Goal: Information Seeking & Learning: Check status

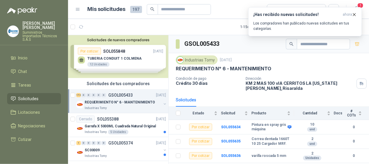
scroll to position [2617, 0]
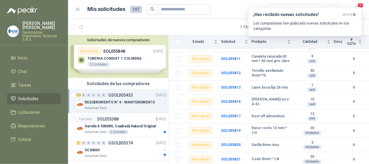
click at [126, 58] on div "Solicitudes de nuevos compradores Por cotizar SOL055848 [DATE] TUBERIA CONDUIT …" at bounding box center [118, 56] width 100 height 43
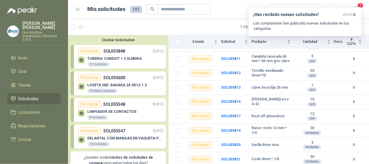
click at [127, 57] on p "TUBERIA CONDUIT 1 COLMENA" at bounding box center [114, 59] width 55 height 4
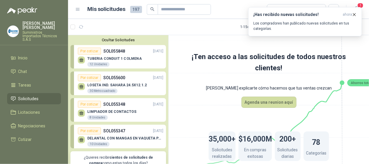
click at [95, 57] on p "TUBERIA CONDUIT 1 COLMENA" at bounding box center [114, 59] width 55 height 4
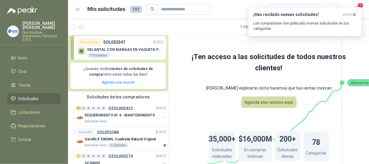
scroll to position [59, 0]
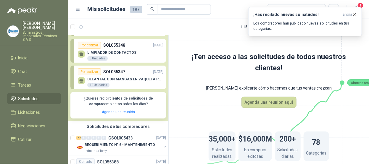
click at [119, 78] on p "DELANTAL CON MANGAS EN VAQUETA PARA SOLDADOR" at bounding box center [125, 79] width 76 height 4
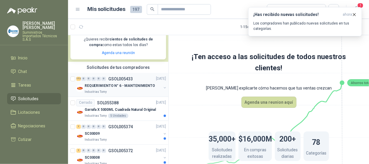
scroll to position [89, 0]
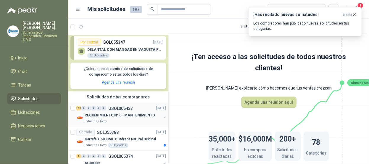
click at [101, 111] on div "172 0 0 0 0 0" at bounding box center [91, 109] width 30 height 4
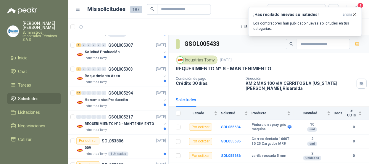
scroll to position [392, 0]
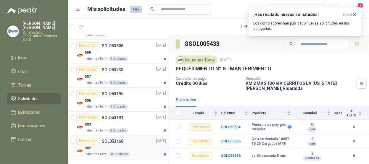
click at [131, 145] on div "002" at bounding box center [125, 148] width 81 height 7
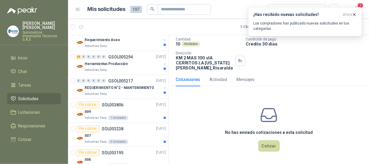
scroll to position [392, 0]
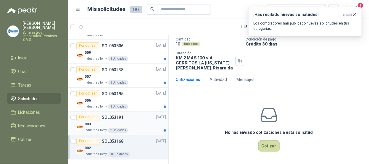
click at [137, 122] on div "003" at bounding box center [125, 124] width 81 height 7
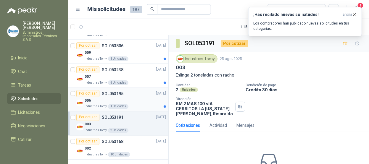
click at [141, 105] on div "Industrias Tomy 1 Unidades" at bounding box center [125, 107] width 81 height 5
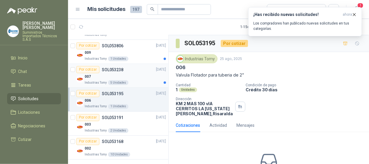
click at [135, 76] on div "007" at bounding box center [125, 76] width 81 height 7
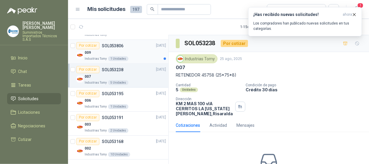
click at [135, 49] on div "009" at bounding box center [125, 52] width 81 height 7
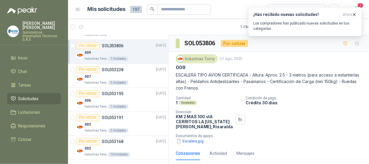
scroll to position [332, 0]
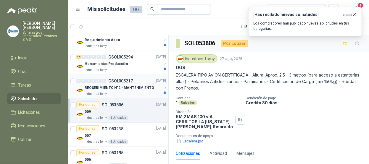
click at [130, 89] on p "REQUERIMIENTO N°2 - MANTENIMIENTO" at bounding box center [120, 88] width 70 height 6
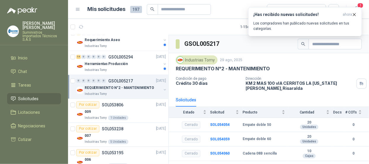
click at [109, 87] on p "REQUERIMIENTO N°2 - MANTENIMIENTO" at bounding box center [120, 88] width 70 height 6
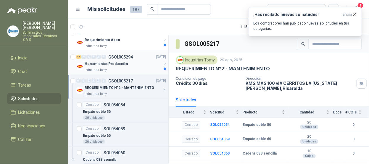
click at [111, 65] on p "Herramientas Producción" at bounding box center [106, 64] width 43 height 6
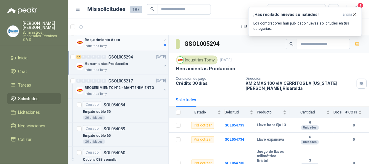
click at [139, 43] on div "Requerimiento Aseo Industrias Tomy" at bounding box center [123, 43] width 77 height 12
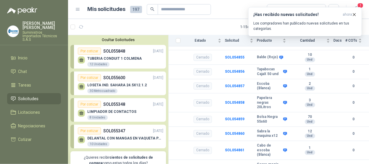
click at [113, 42] on div "Ocultar Solicitudes Por cotizar SOL055848 [DATE] TUBERIA CONDUIT 1 COLMENA 12 …" at bounding box center [118, 107] width 100 height 145
click at [114, 40] on button "Ocultar Solicitudes" at bounding box center [119, 40] width 96 height 4
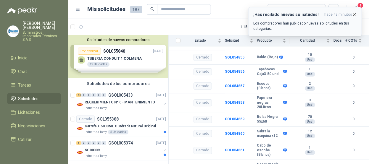
click at [356, 14] on icon "button" at bounding box center [354, 14] width 5 height 5
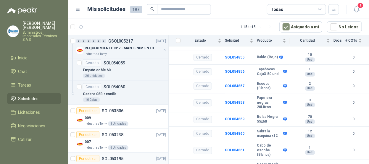
scroll to position [361, 0]
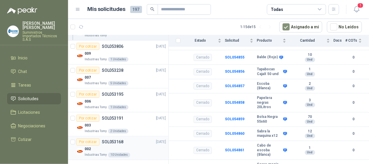
click at [130, 146] on div "002" at bounding box center [125, 149] width 81 height 7
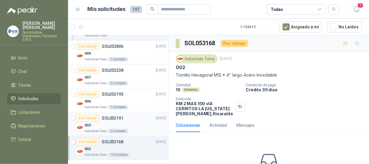
click at [130, 122] on div "003" at bounding box center [125, 125] width 81 height 7
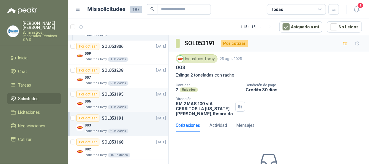
click at [143, 95] on div "Por cotizar SOL053195 [DATE]" at bounding box center [121, 94] width 90 height 7
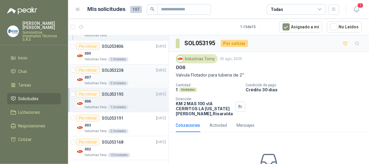
click at [139, 78] on div "007" at bounding box center [125, 77] width 81 height 7
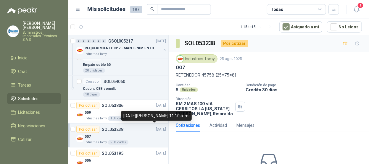
click at [143, 112] on div "[DATE][PERSON_NAME] 11:10 a. m." at bounding box center [156, 116] width 71 height 10
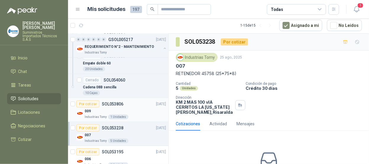
click at [139, 108] on div "009" at bounding box center [125, 111] width 81 height 7
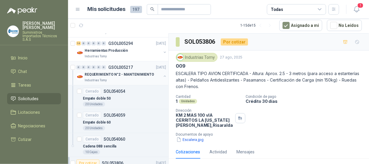
scroll to position [213, 0]
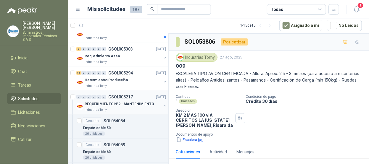
click at [139, 96] on div "0 0 0 0 0 0 GSOL005217 [DATE]" at bounding box center [121, 97] width 91 height 7
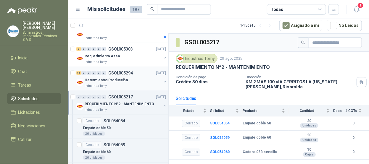
click at [143, 84] on div "Industrias Tomy" at bounding box center [123, 86] width 77 height 5
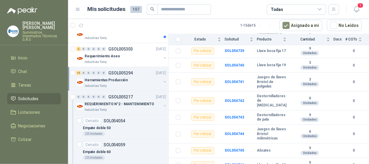
scroll to position [184, 0]
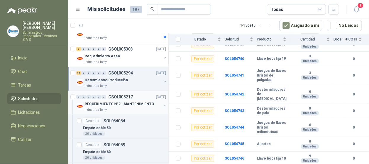
click at [114, 102] on p "REQUERIMIENTO N°2 - MANTENIMIENTO" at bounding box center [120, 105] width 70 height 6
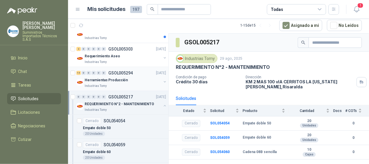
click at [108, 77] on div "Herramientas Producción" at bounding box center [123, 80] width 77 height 7
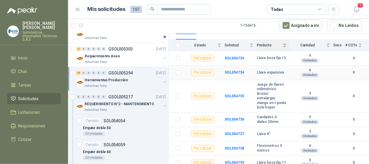
scroll to position [7, 0]
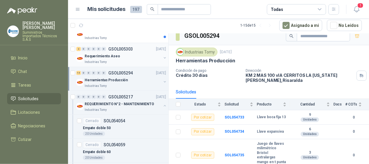
click at [115, 60] on div "Industrias Tomy" at bounding box center [123, 62] width 77 height 5
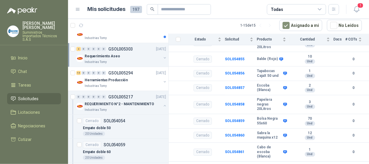
scroll to position [774, 0]
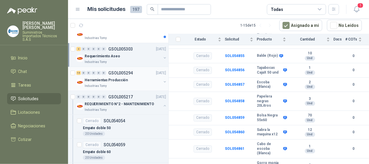
click at [127, 80] on div "Herramientas Producción" at bounding box center [123, 80] width 77 height 7
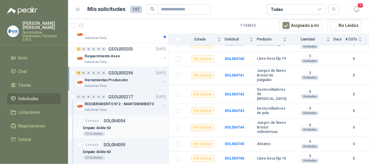
scroll to position [35, 0]
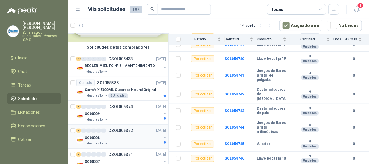
click at [136, 136] on div "SC00008" at bounding box center [123, 138] width 77 height 7
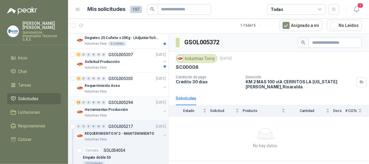
scroll to position [153, 0]
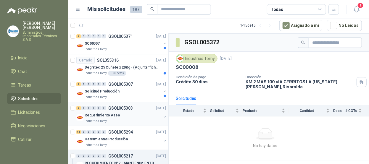
click at [138, 112] on div "Requerimiento Aseo" at bounding box center [123, 115] width 77 height 7
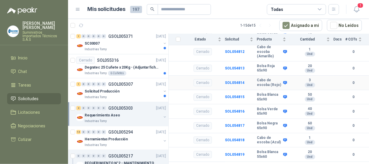
scroll to position [119, 0]
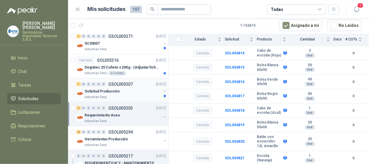
click at [136, 92] on div "Solicitud Producción" at bounding box center [123, 91] width 77 height 7
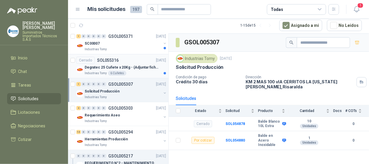
click at [134, 73] on div "Industrias Tomy 6 Cuñetes" at bounding box center [125, 73] width 81 height 5
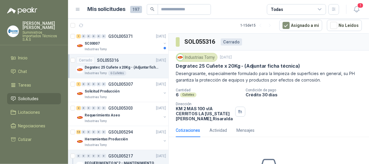
scroll to position [124, 0]
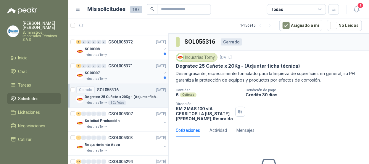
click at [129, 77] on div "Industrias Tomy" at bounding box center [123, 79] width 77 height 5
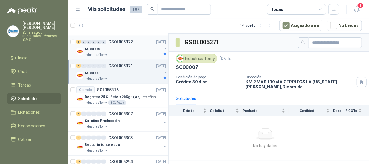
click at [140, 56] on div "Industrias Tomy" at bounding box center [123, 55] width 77 height 5
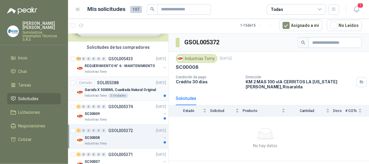
click at [135, 87] on div "Garrafa X 5000ML Cuadrada Natural Original" at bounding box center [125, 90] width 81 height 7
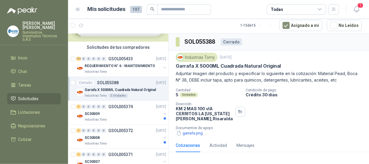
scroll to position [5, 0]
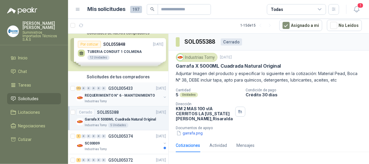
click at [141, 96] on p "REQUERIMIENTO N° 6 - MANTENIMIENTO" at bounding box center [120, 96] width 71 height 6
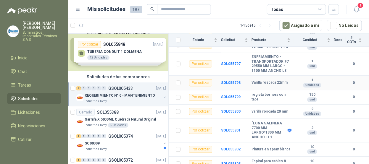
scroll to position [2380, 0]
